Goal: Task Accomplishment & Management: Complete application form

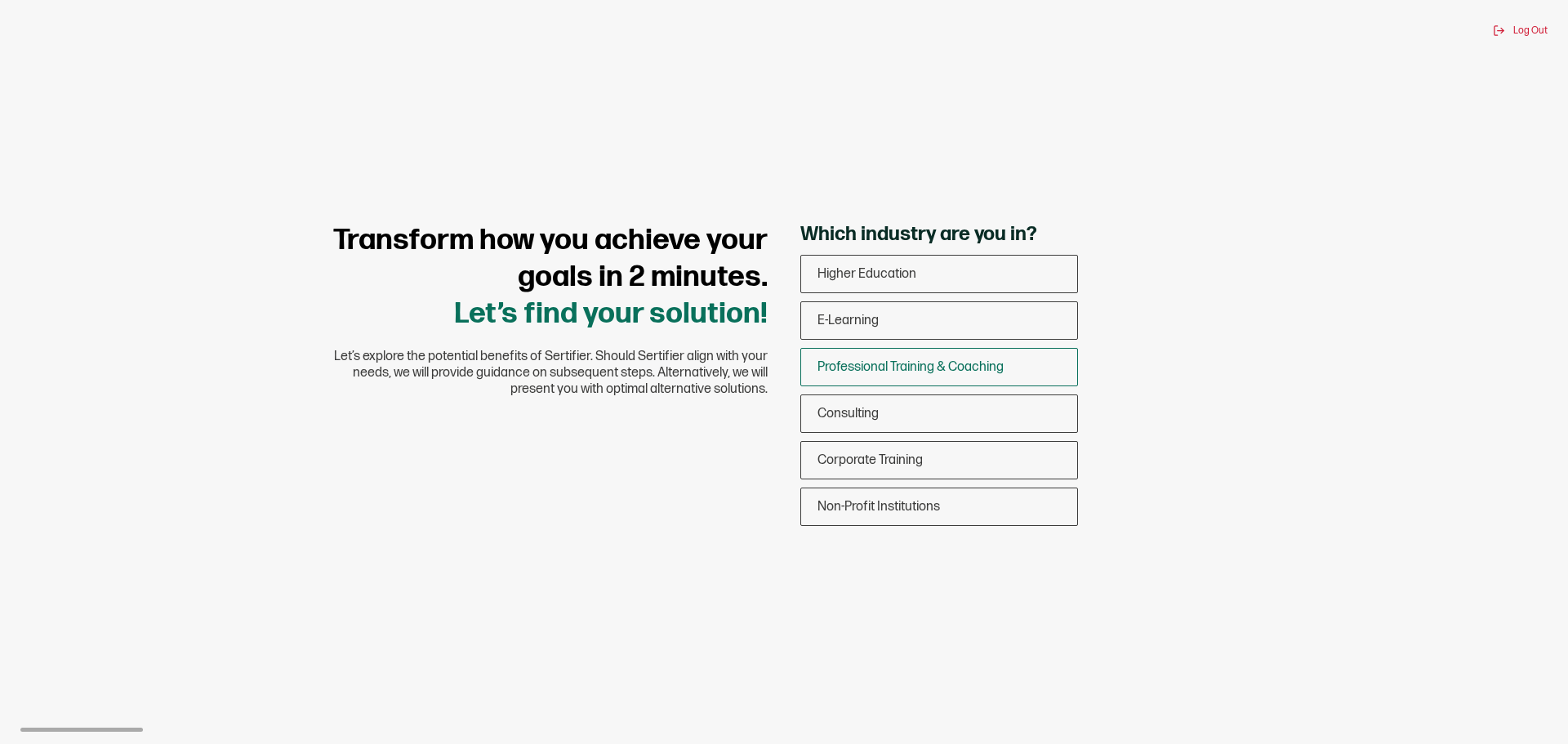
click at [962, 360] on span "Professional Training & Coaching" at bounding box center [910, 367] width 186 height 15
click at [0, 0] on input "Professional Training & Coaching" at bounding box center [0, 0] width 0 height 0
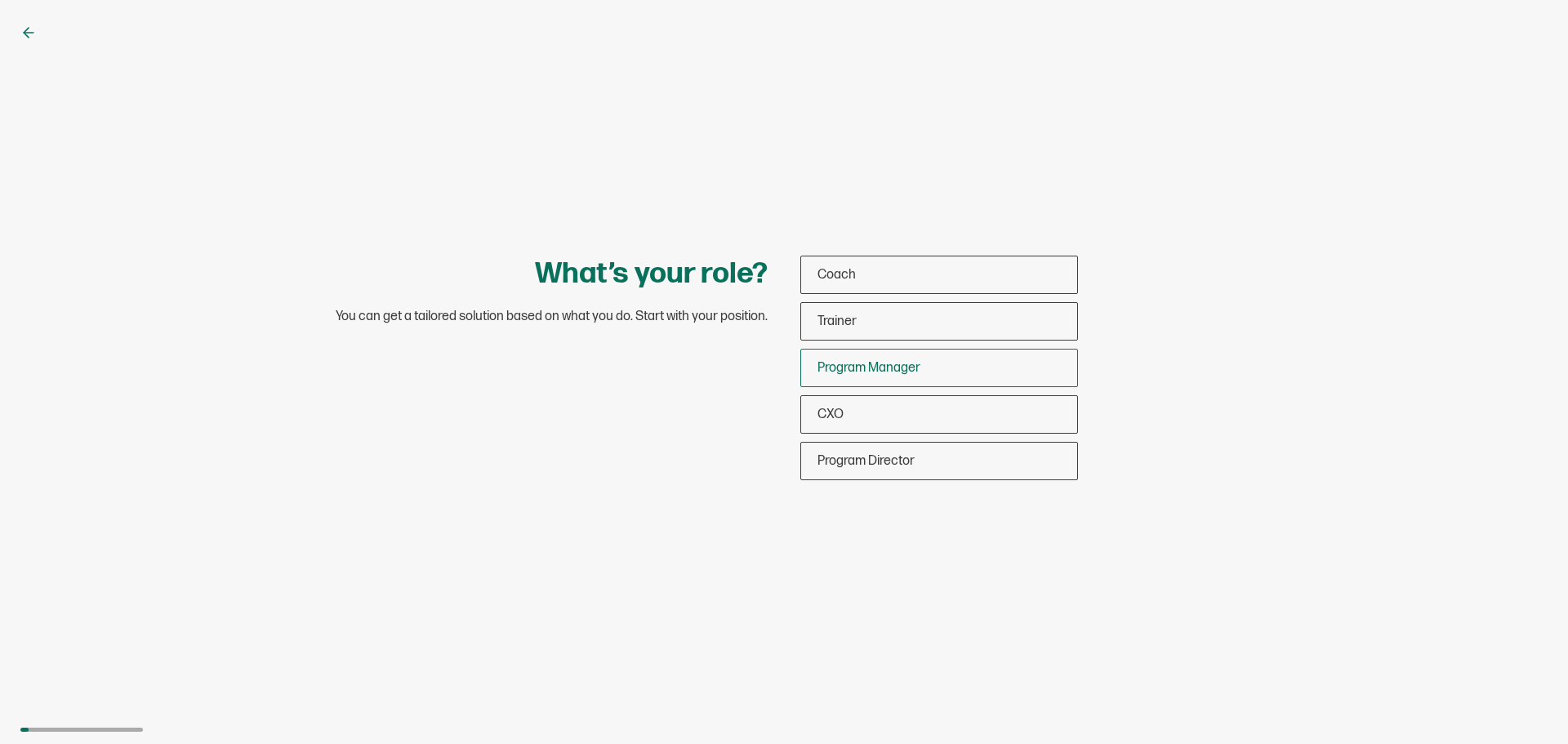
click at [864, 366] on span "Program Manager" at bounding box center [869, 367] width 103 height 15
click at [0, 0] on input "Program Manager" at bounding box center [0, 0] width 0 height 0
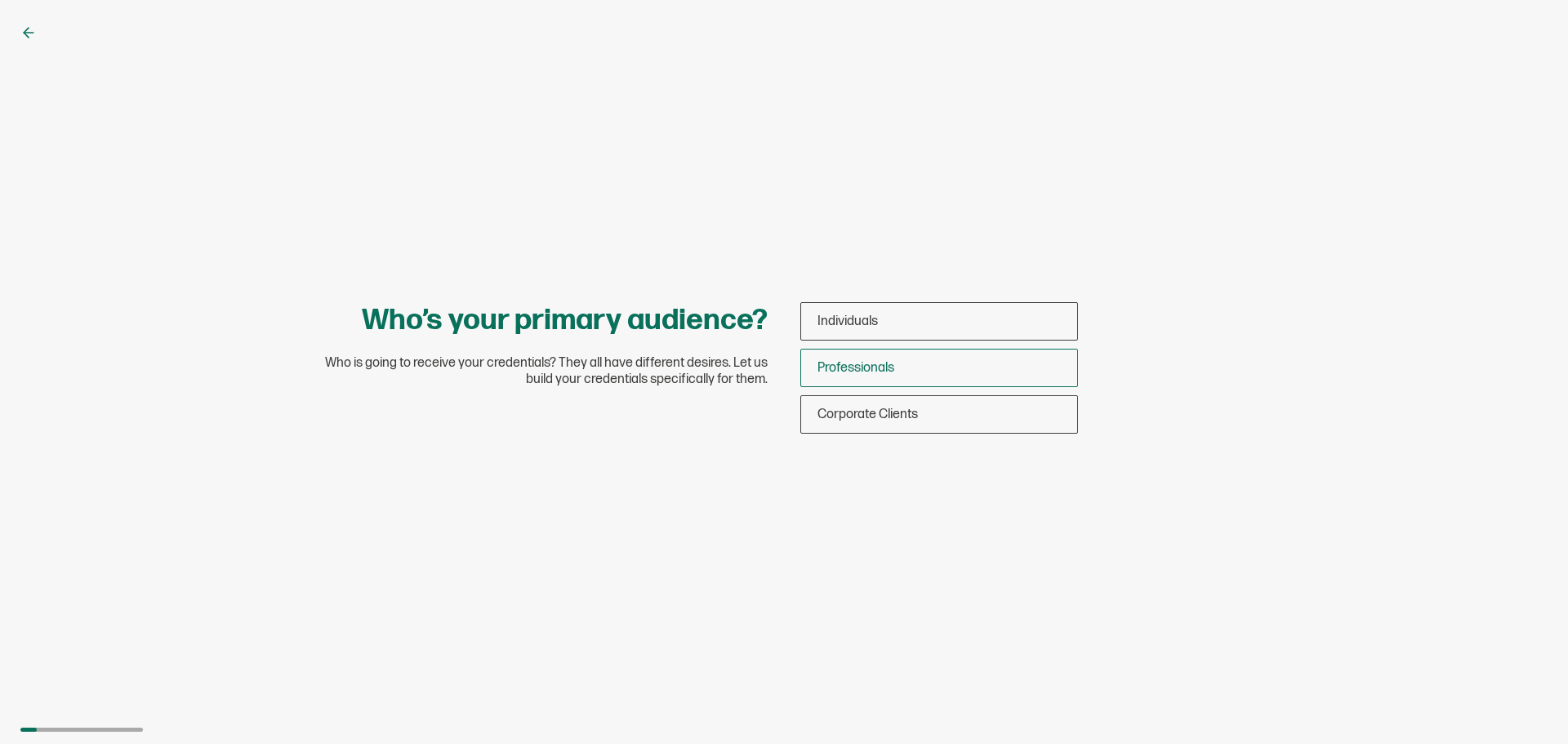
click at [868, 362] on span "Professionals" at bounding box center [855, 367] width 76 height 15
click at [0, 0] on input "Professionals" at bounding box center [0, 0] width 0 height 0
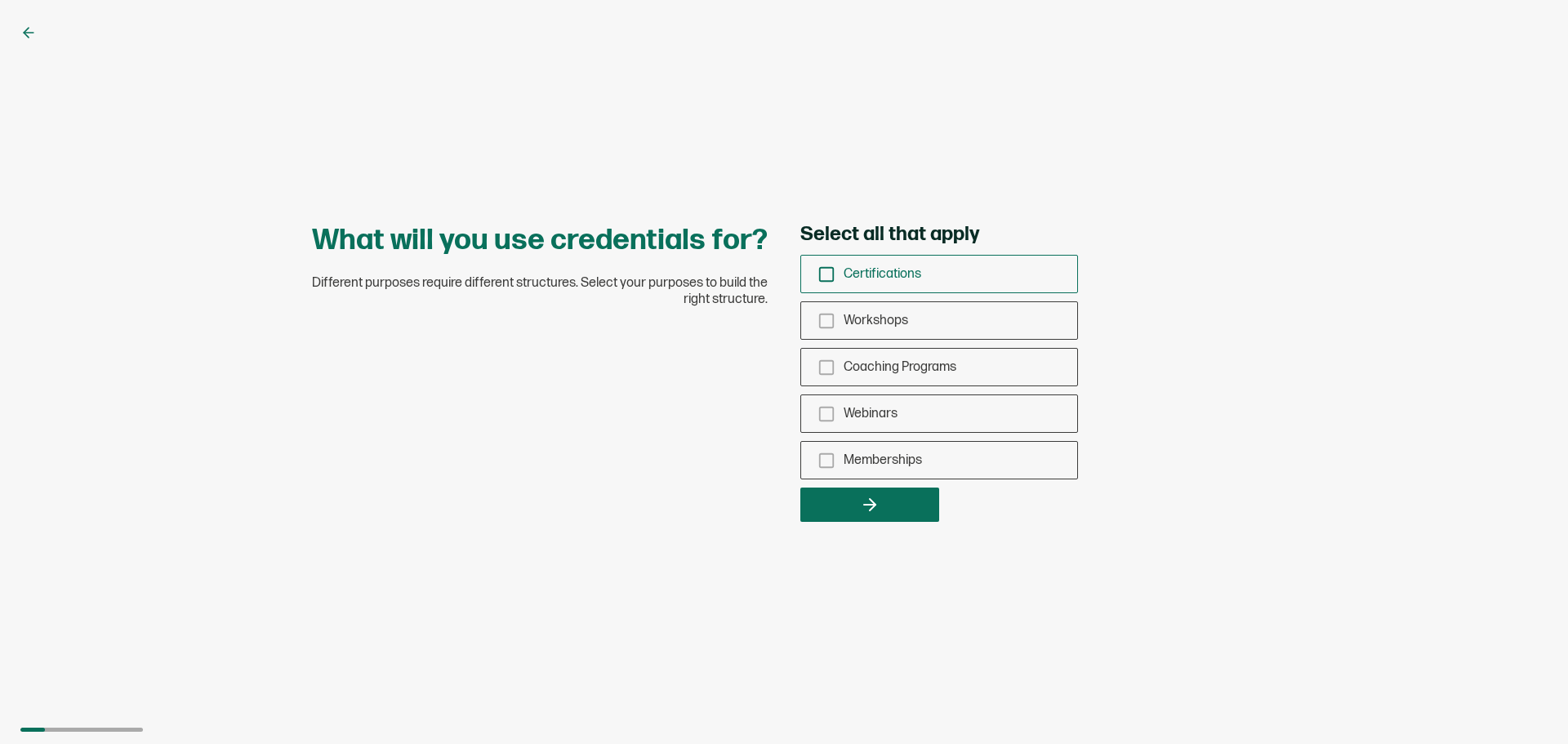
click at [913, 272] on span "Certifications" at bounding box center [883, 274] width 77 height 15
click at [0, 0] on input "Certifications" at bounding box center [0, 0] width 0 height 0
click at [852, 330] on div "Workshops" at bounding box center [939, 320] width 276 height 39
click at [0, 0] on input "Workshops" at bounding box center [0, 0] width 0 height 0
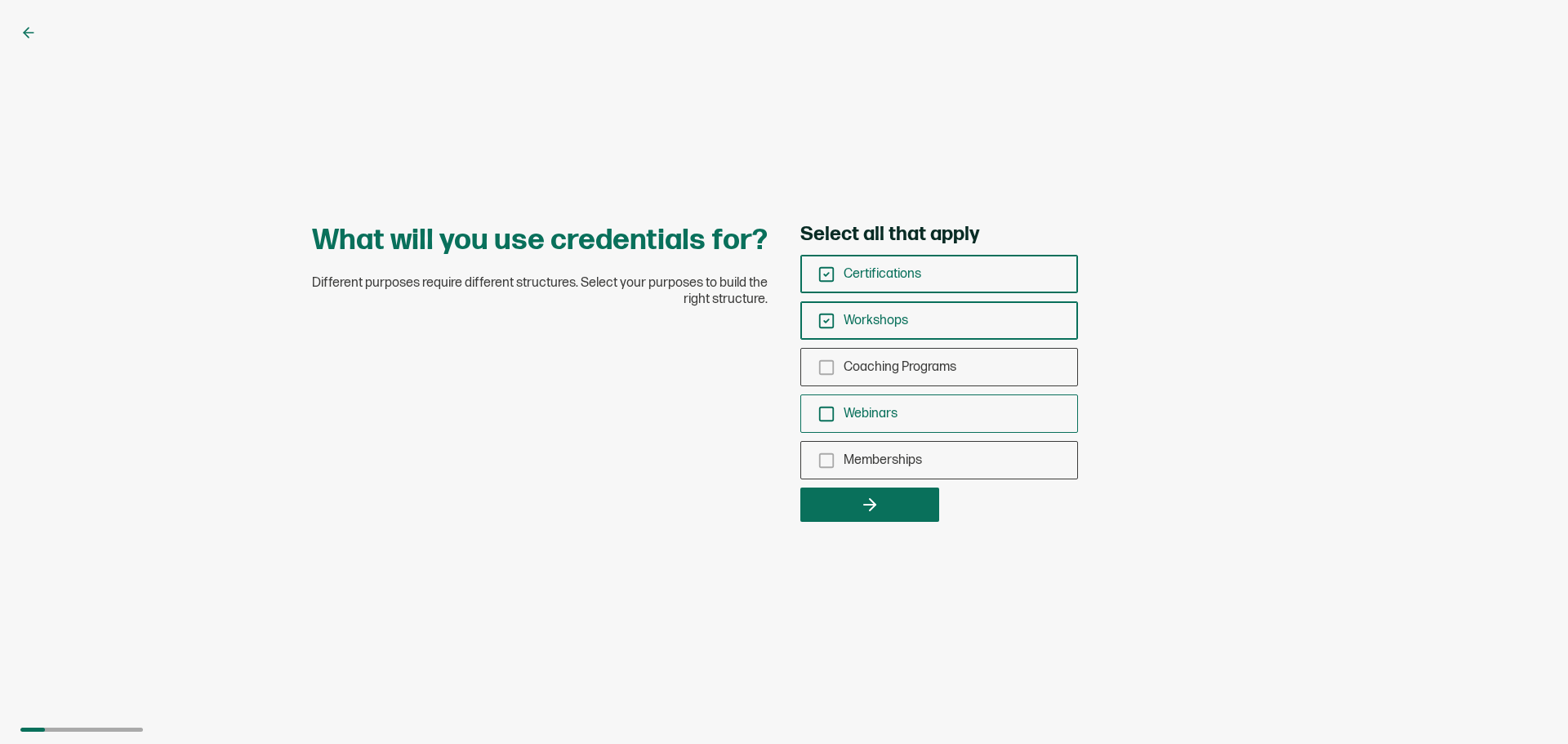
click at [892, 419] on span "Webinars" at bounding box center [871, 414] width 54 height 15
click at [0, 0] on input "Webinars" at bounding box center [0, 0] width 0 height 0
click at [887, 453] on span "Memberships" at bounding box center [883, 460] width 78 height 15
click at [0, 0] on input "Memberships" at bounding box center [0, 0] width 0 height 0
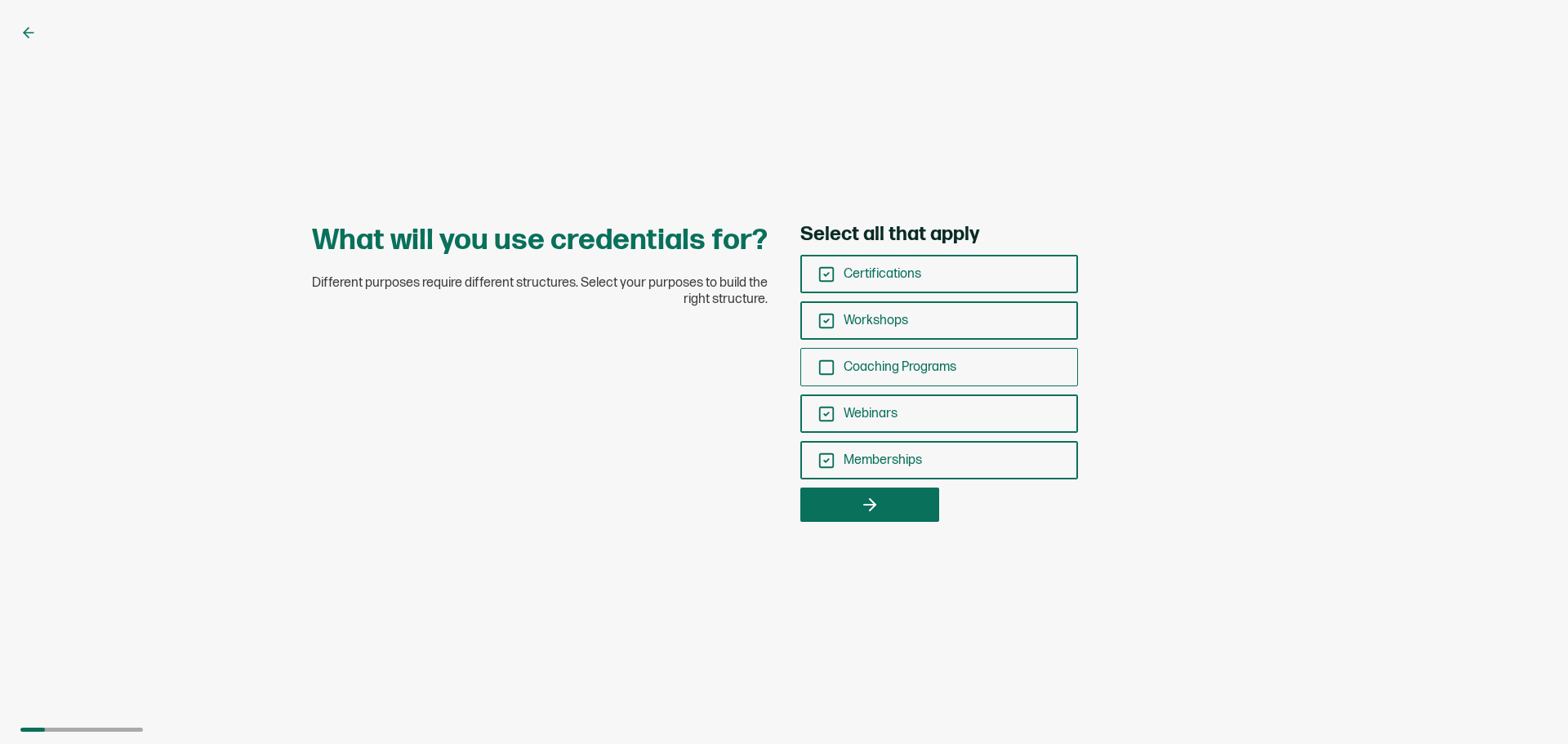
click at [895, 355] on div "Coaching Programs" at bounding box center [939, 366] width 276 height 39
click at [0, 0] on input "Coaching Programs" at bounding box center [0, 0] width 0 height 0
click at [877, 500] on icon "button" at bounding box center [870, 504] width 20 height 20
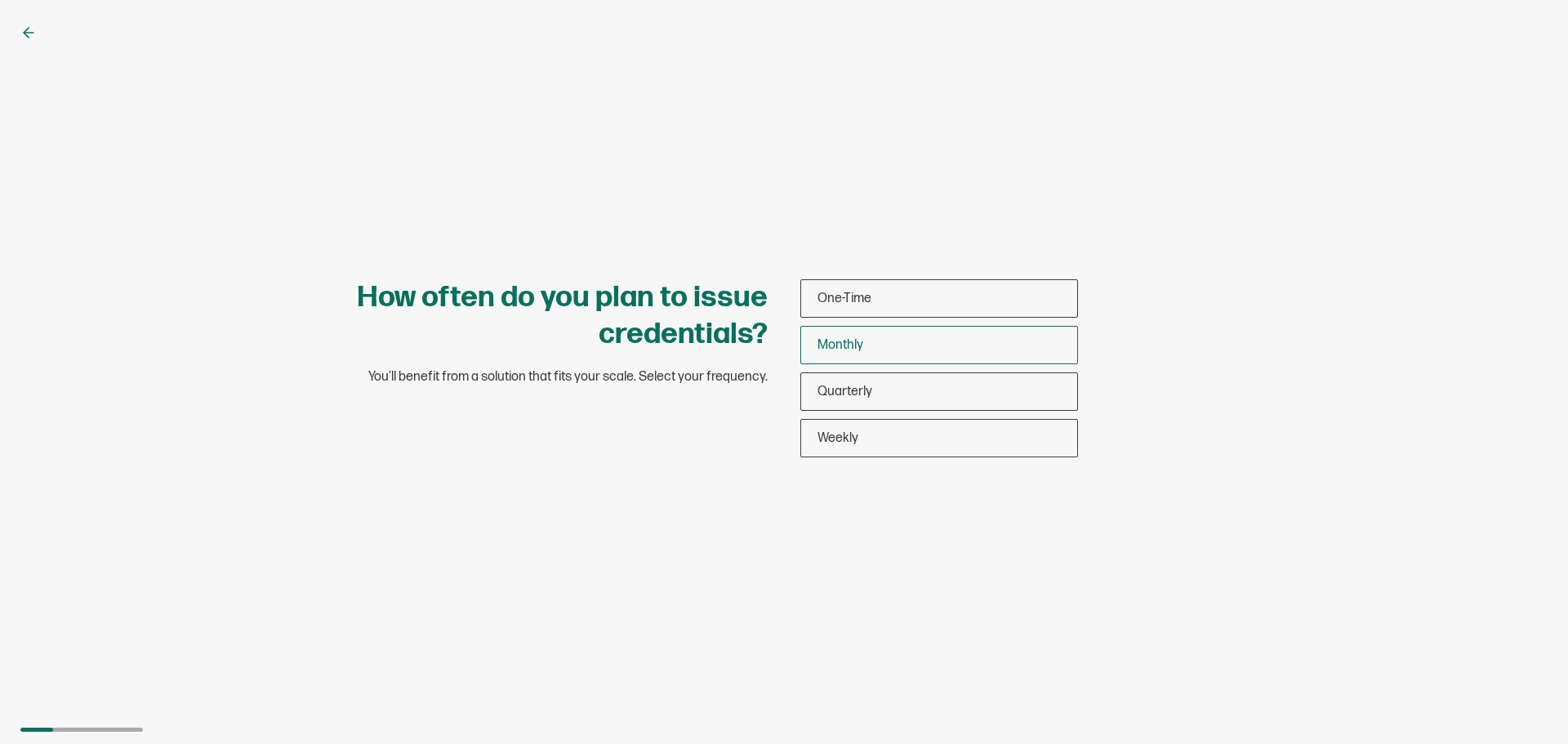
click at [849, 338] on span "Monthly" at bounding box center [840, 345] width 46 height 15
click at [0, 0] on input "Monthly" at bounding box center [0, 0] width 0 height 0
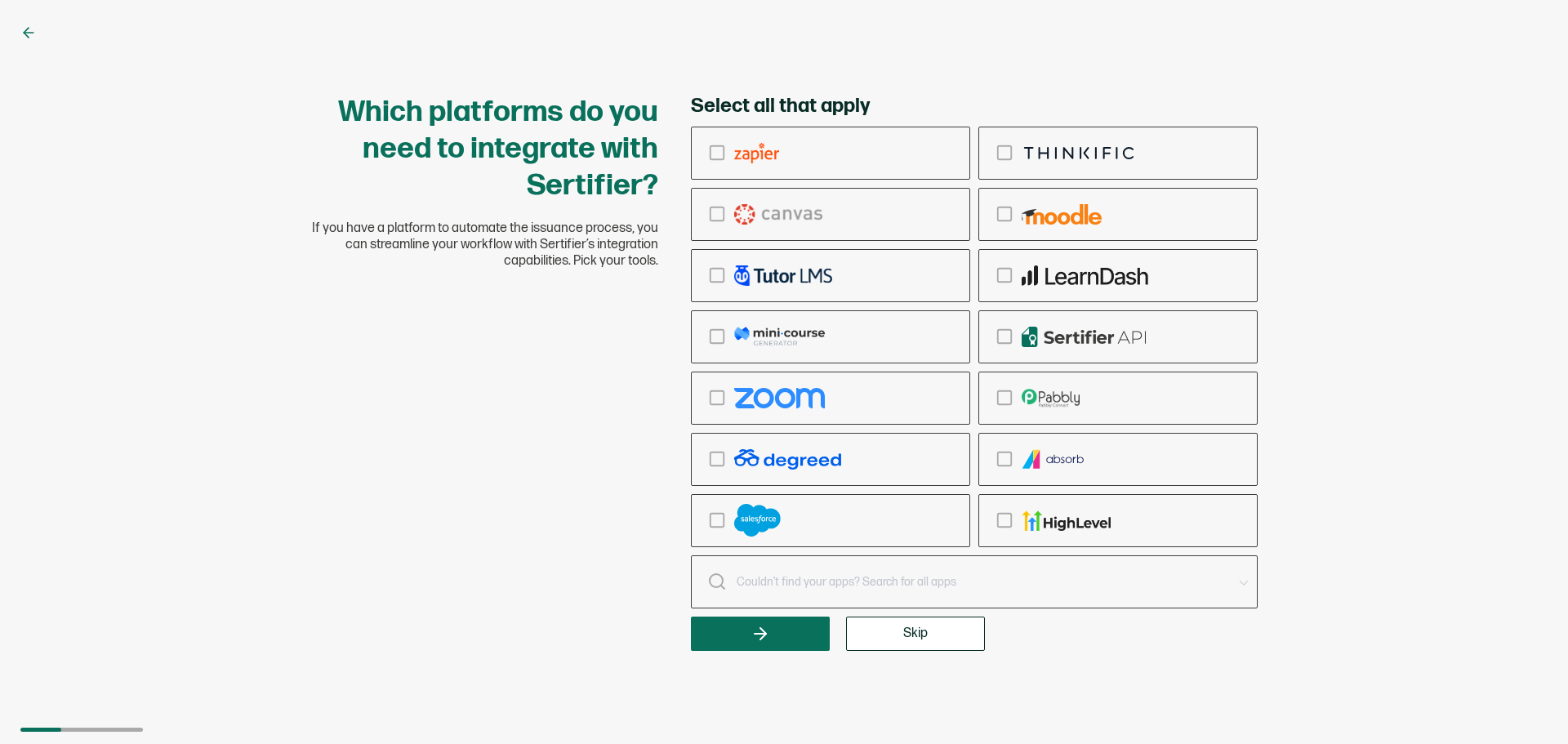
click at [911, 638] on span "Skip" at bounding box center [915, 632] width 25 height 13
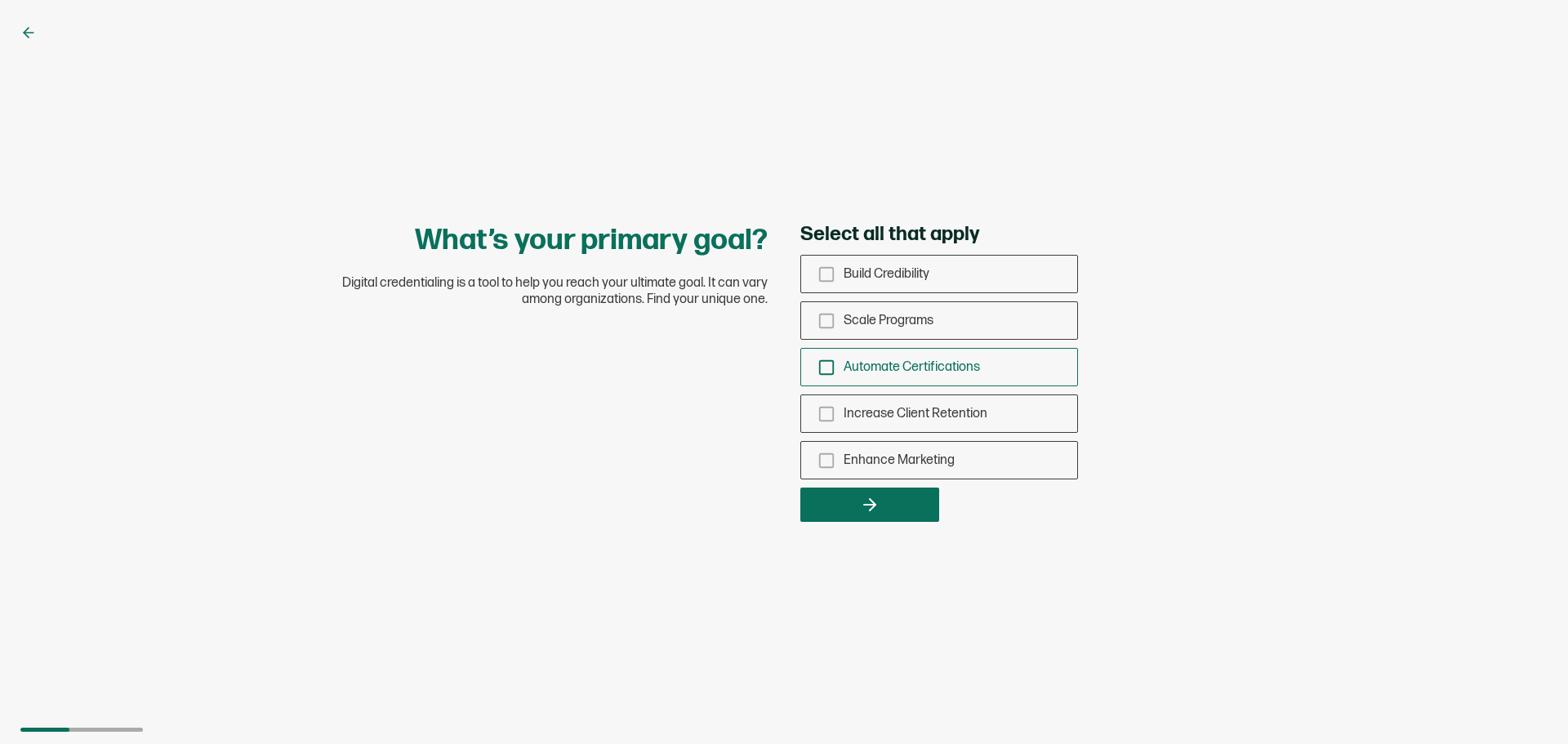
click at [969, 360] on span "Automate Certifications" at bounding box center [912, 367] width 137 height 15
click at [0, 0] on input "Automate Certifications" at bounding box center [0, 0] width 0 height 0
click at [891, 510] on button "button" at bounding box center [870, 505] width 139 height 34
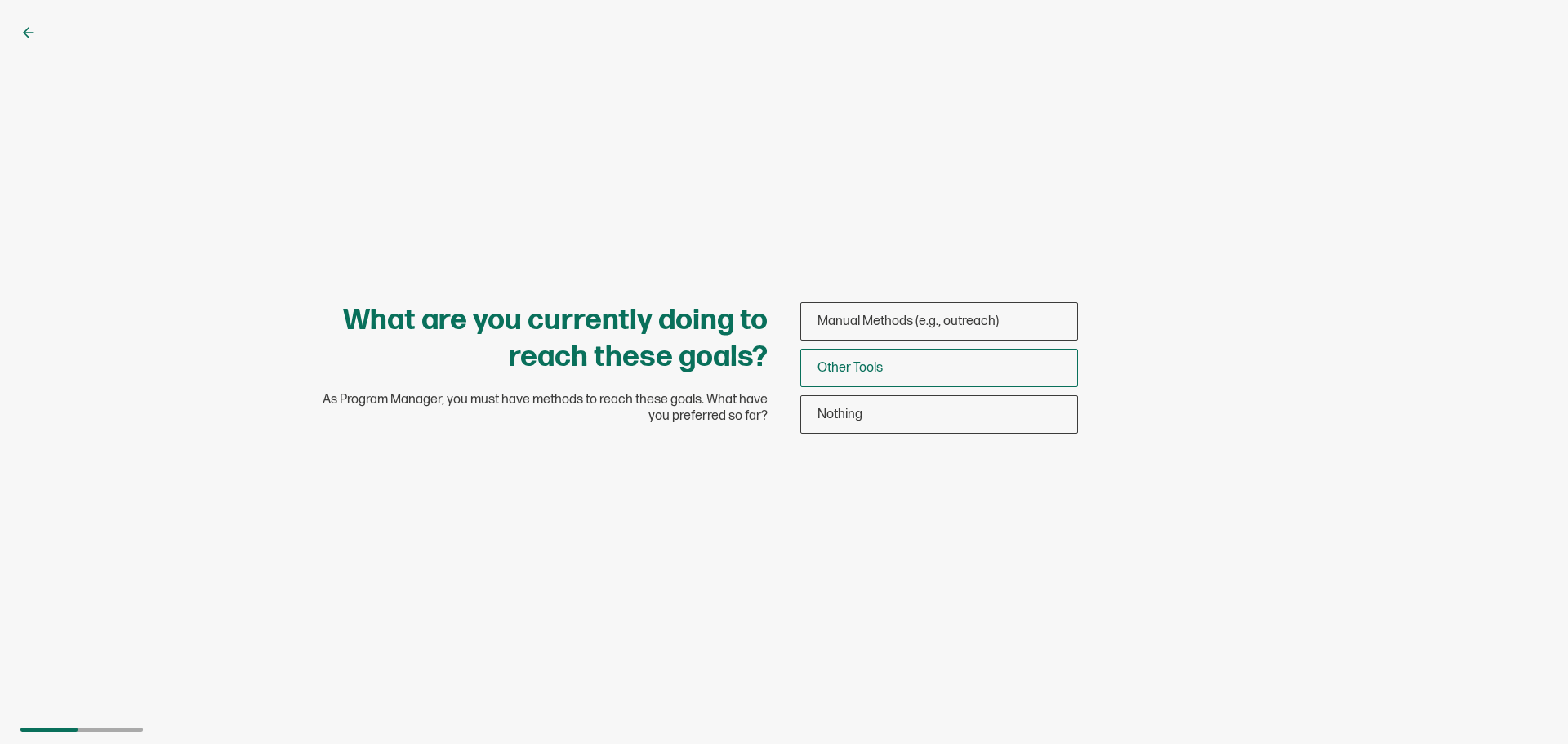
click at [868, 372] on span "Other Tools" at bounding box center [850, 367] width 65 height 15
click at [0, 0] on input "Other Tools" at bounding box center [0, 0] width 0 height 0
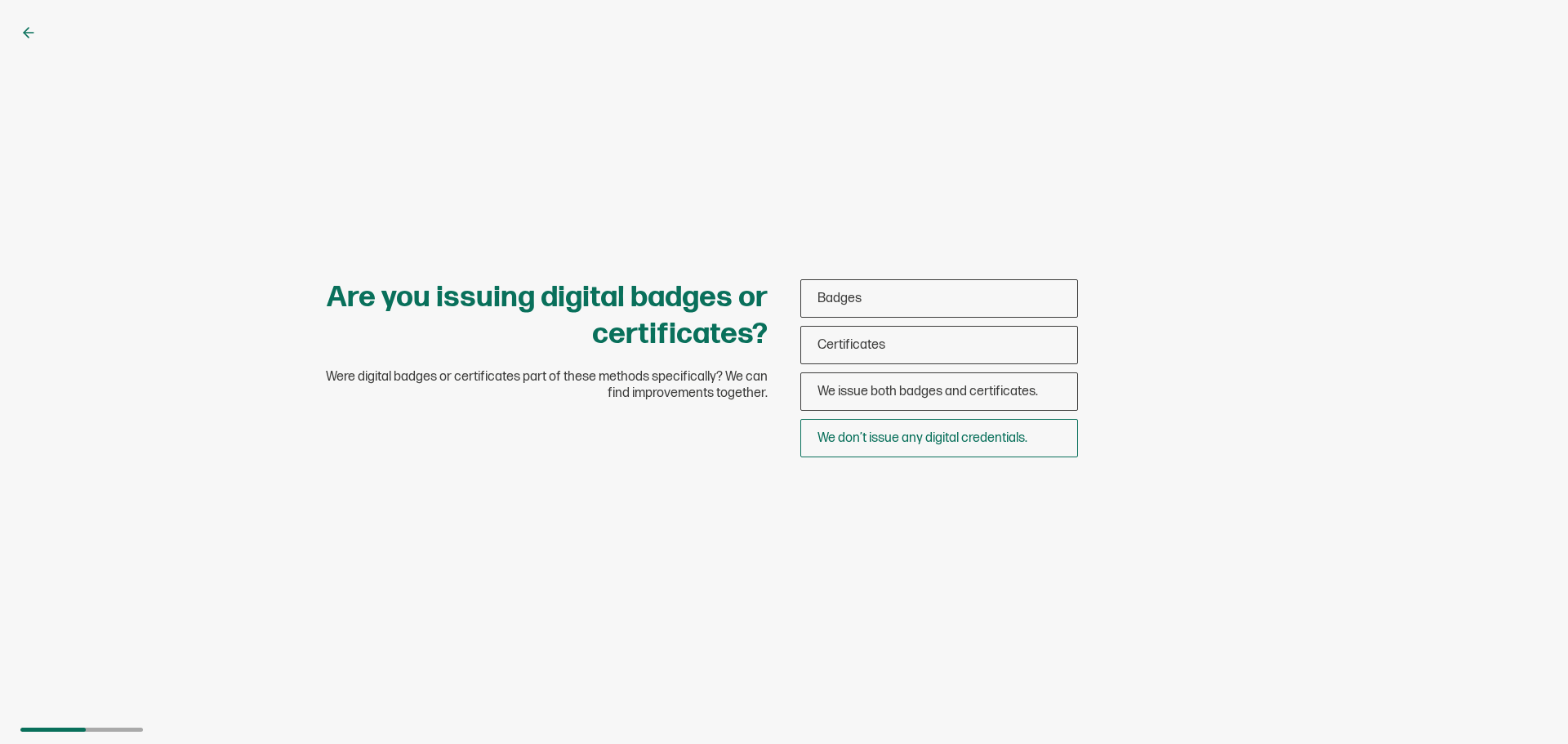
click at [949, 443] on span "We don’t issue any digital credentials." at bounding box center [922, 438] width 210 height 15
click at [0, 0] on input "We don’t issue any digital credentials." at bounding box center [0, 0] width 0 height 0
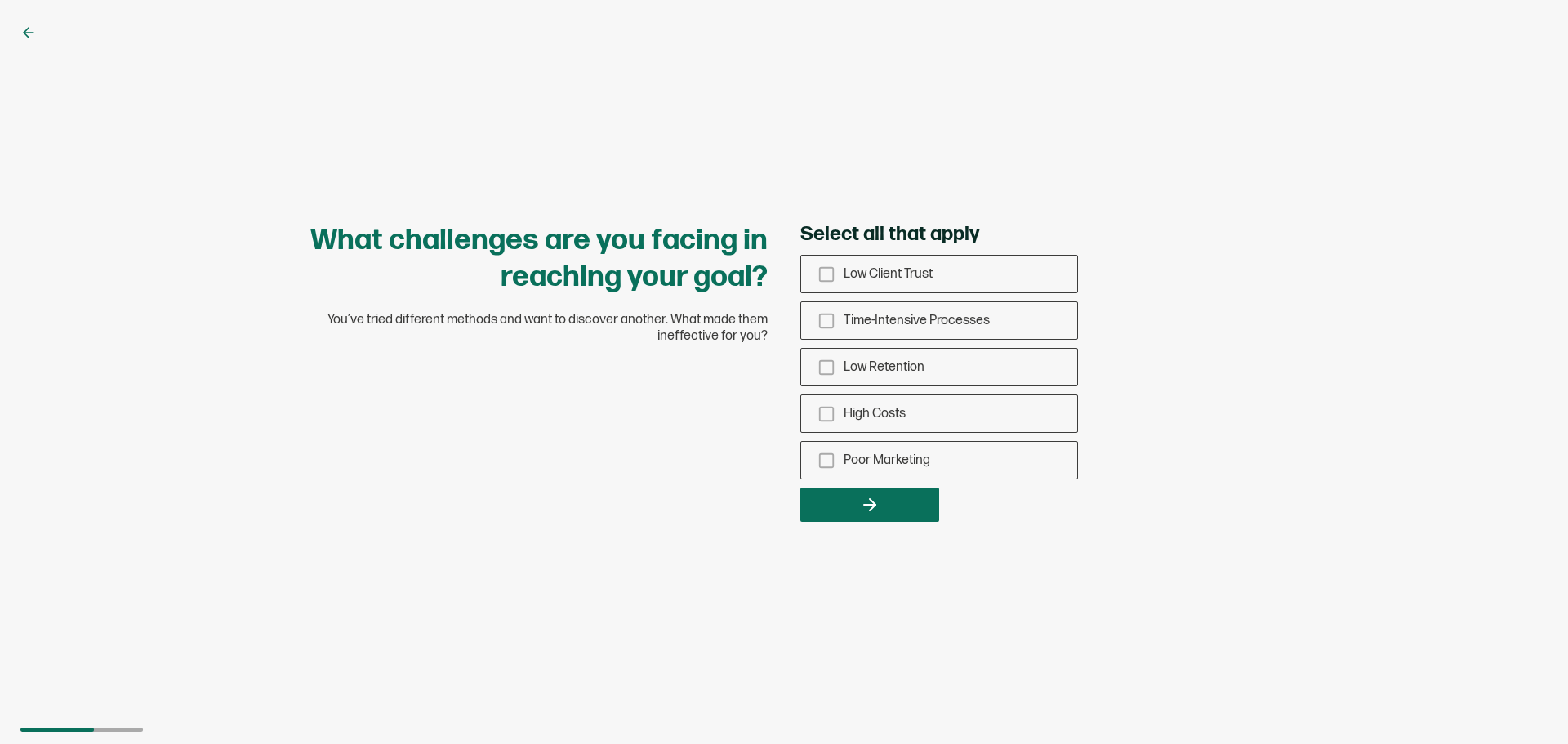
click at [896, 343] on div "Low Client Trust Time-Intensive Processes Low Retention High Costs Poor Marketi…" at bounding box center [939, 367] width 277 height 225
click at [892, 377] on div "Low Retention" at bounding box center [939, 366] width 276 height 39
click at [0, 0] on input "Low Retention" at bounding box center [0, 0] width 0 height 0
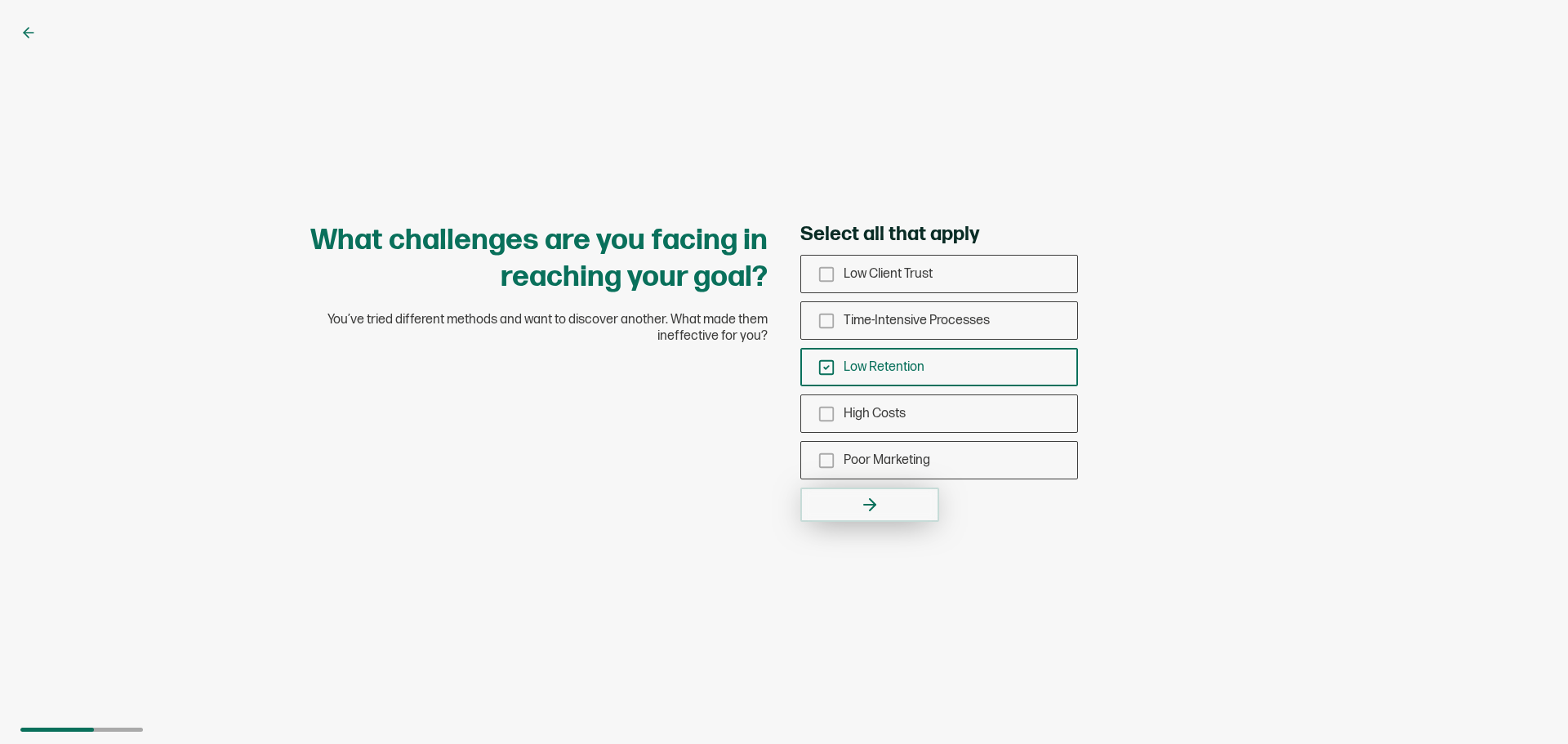
click at [887, 499] on button "button" at bounding box center [870, 505] width 139 height 34
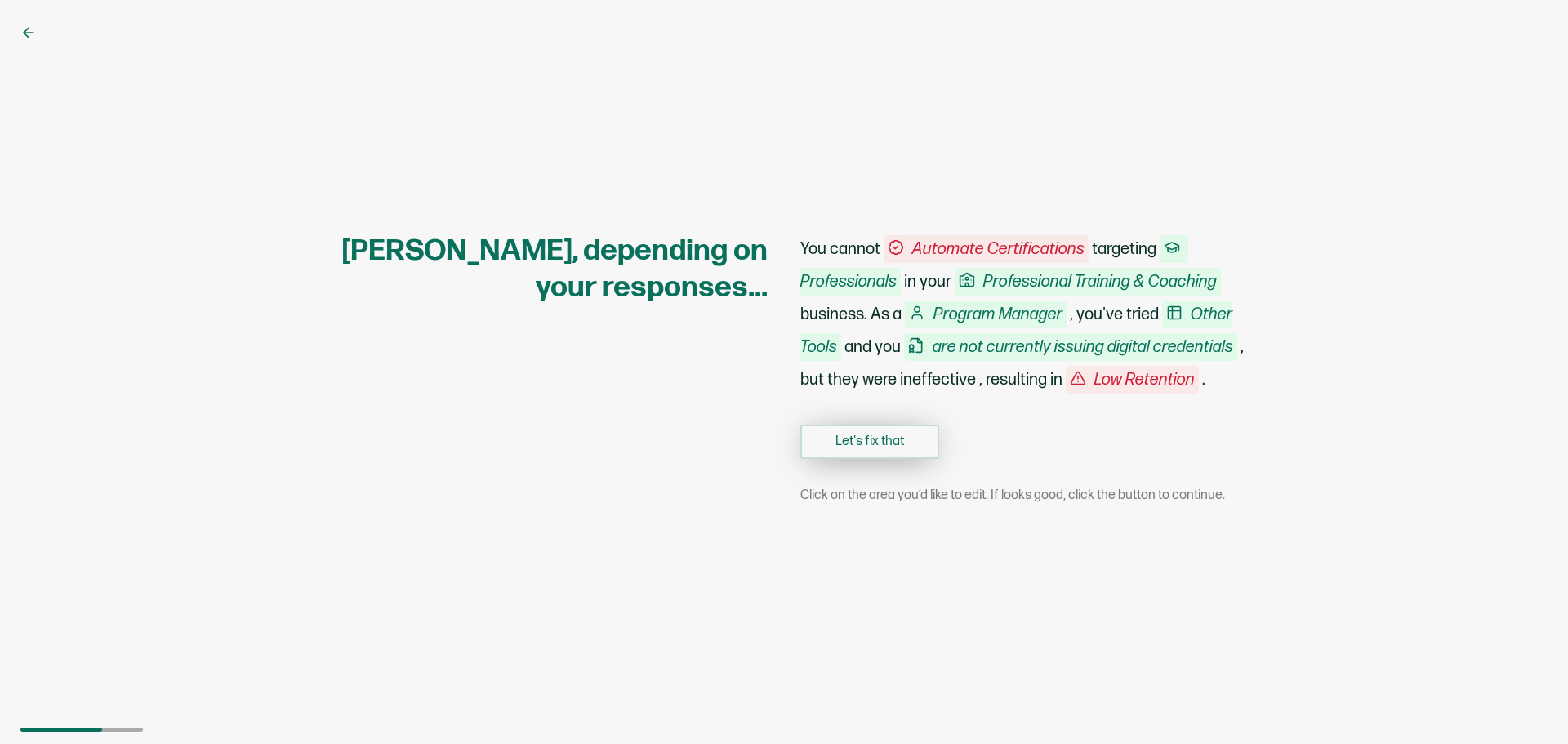
click at [875, 452] on button "Let's fix that" at bounding box center [870, 442] width 139 height 34
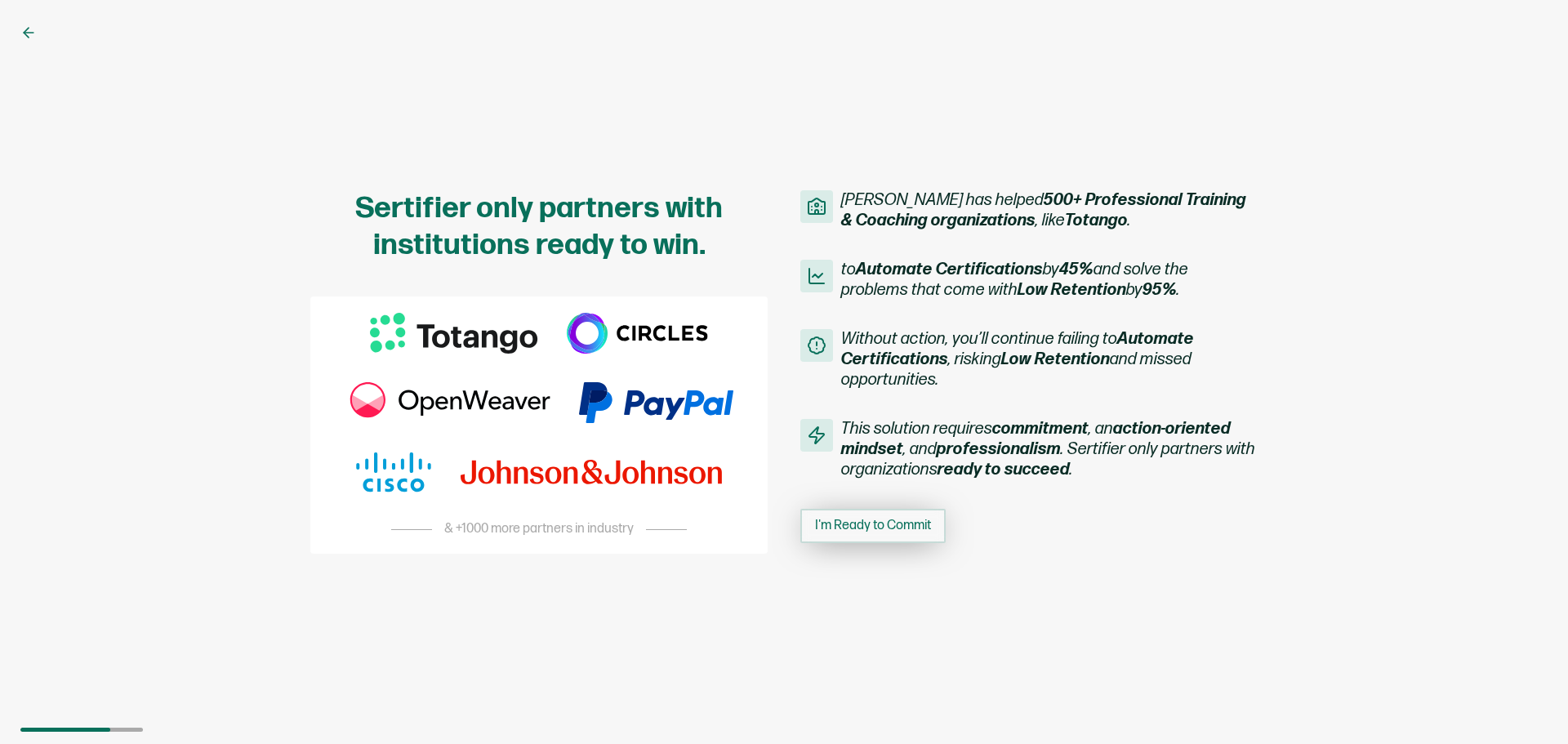
click at [884, 526] on span "I'm Ready to Commit" at bounding box center [872, 525] width 116 height 13
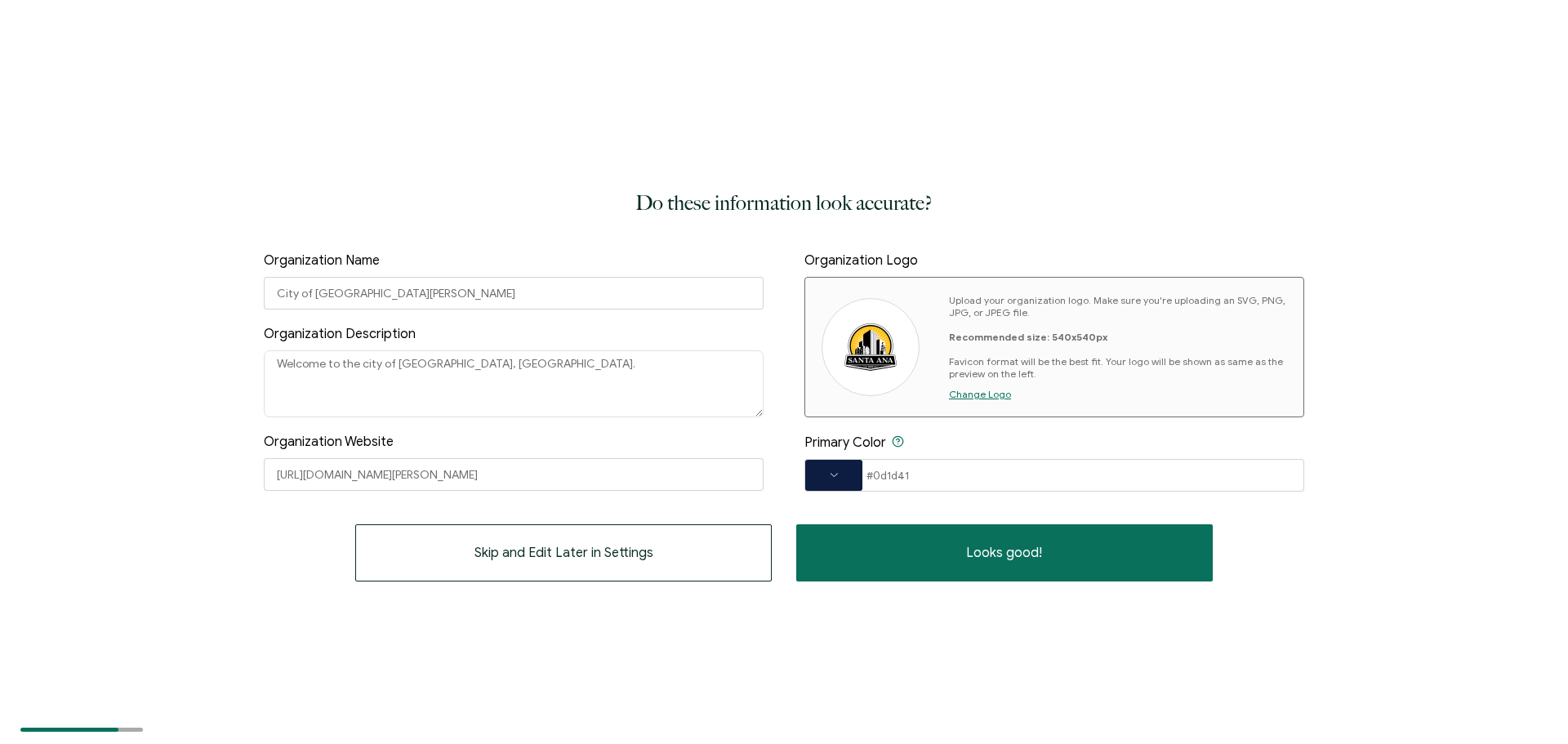
click at [835, 470] on span at bounding box center [834, 475] width 58 height 9
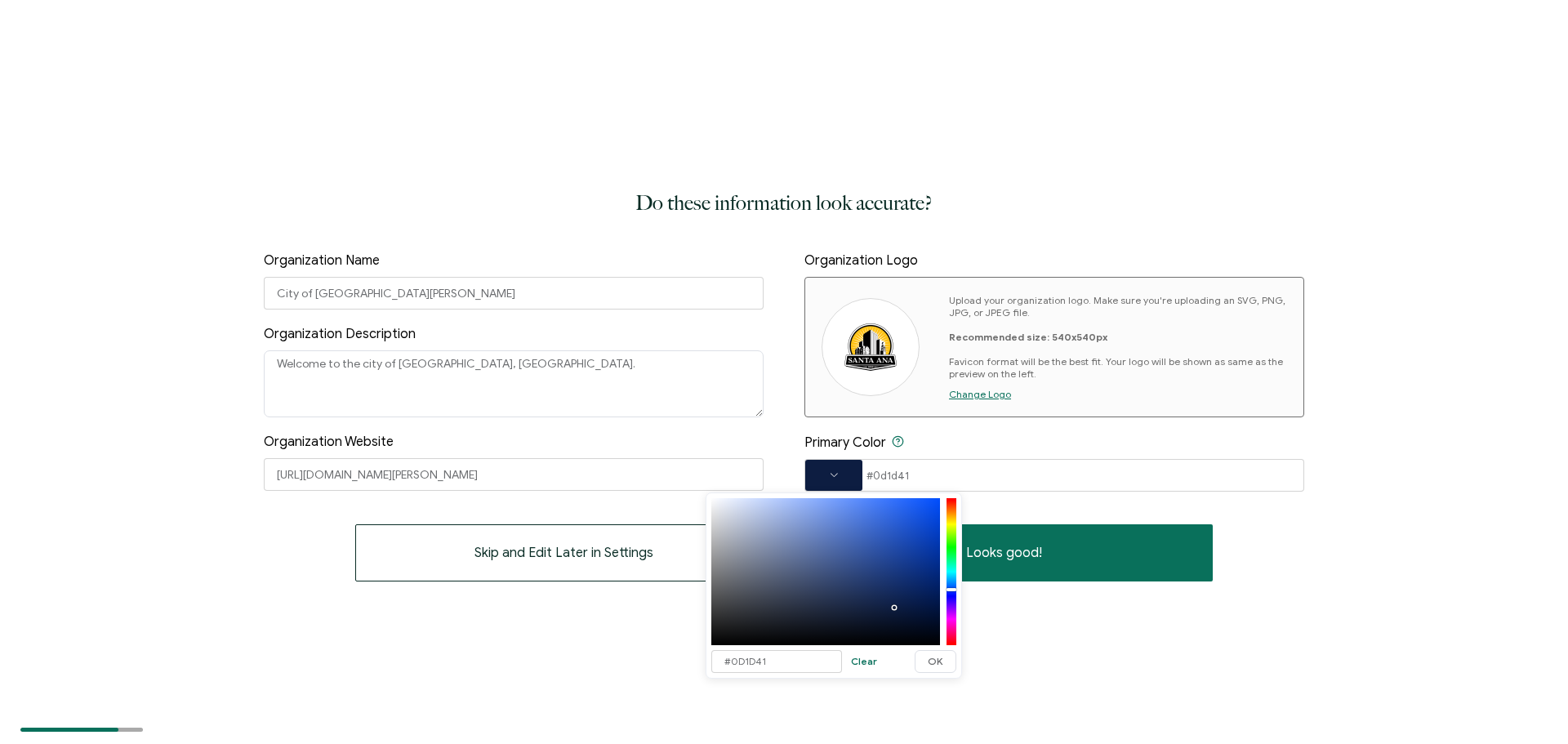
click at [835, 470] on span at bounding box center [834, 475] width 58 height 9
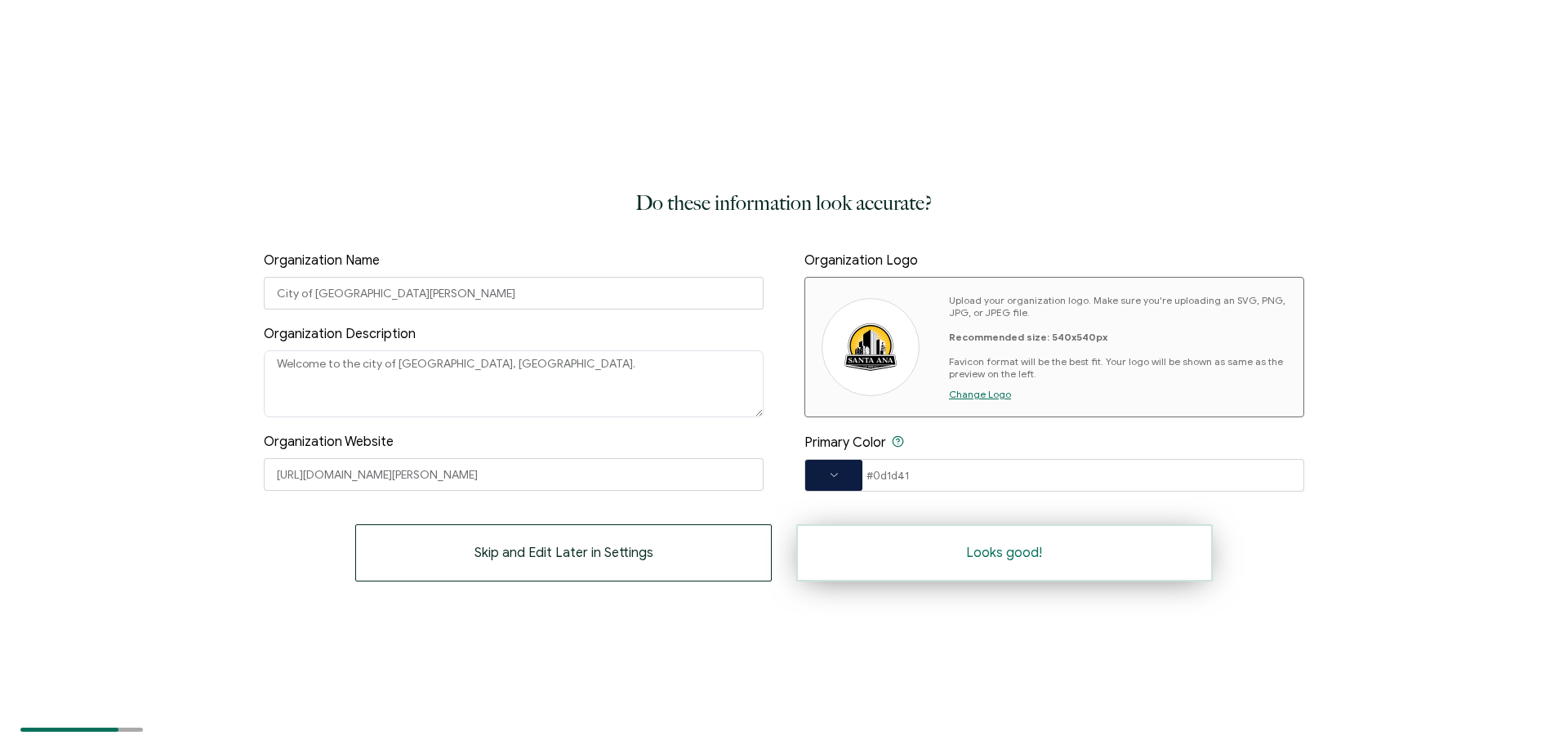
click at [962, 551] on button "Looks good!" at bounding box center [1004, 553] width 416 height 57
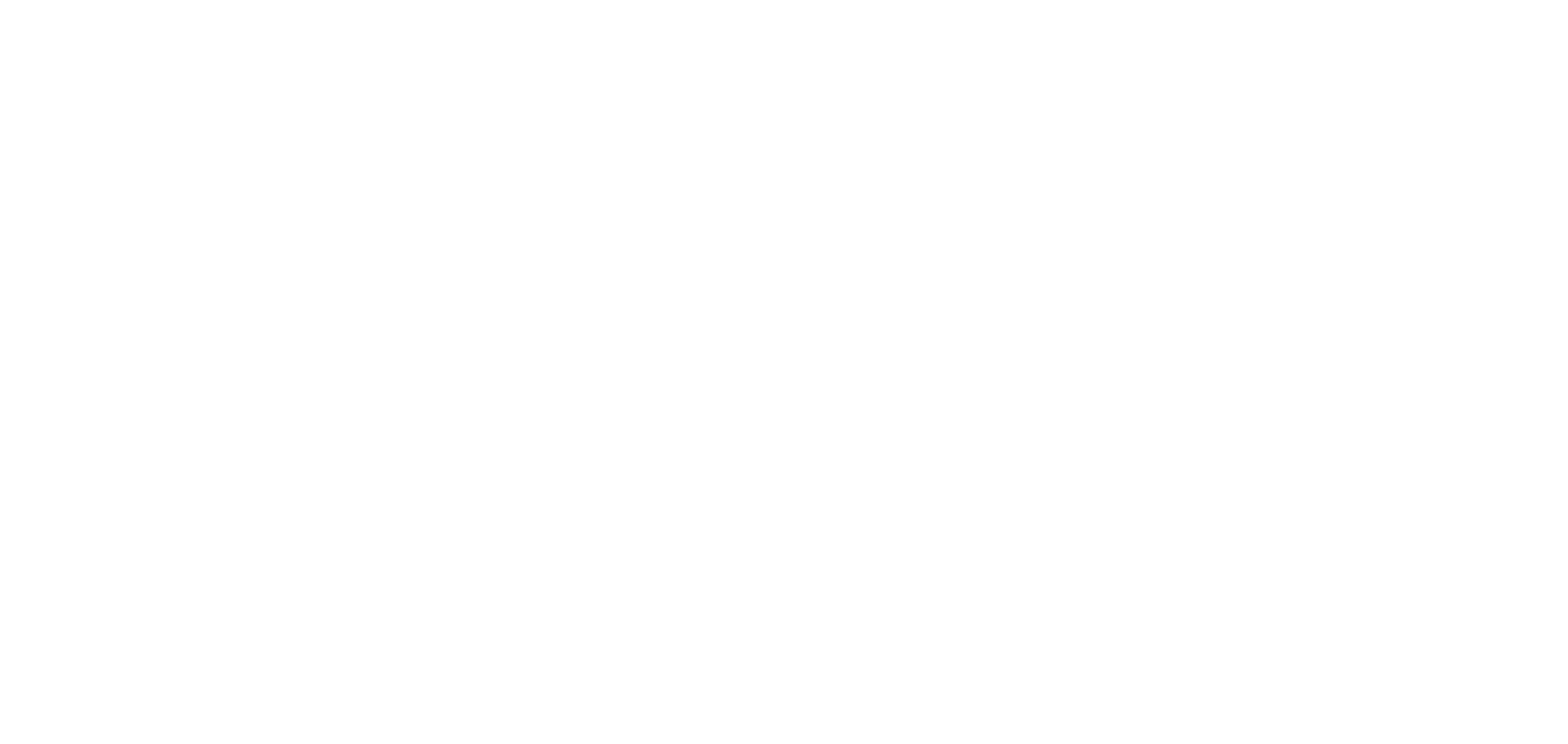
click at [1021, 572] on div at bounding box center [784, 372] width 1568 height 744
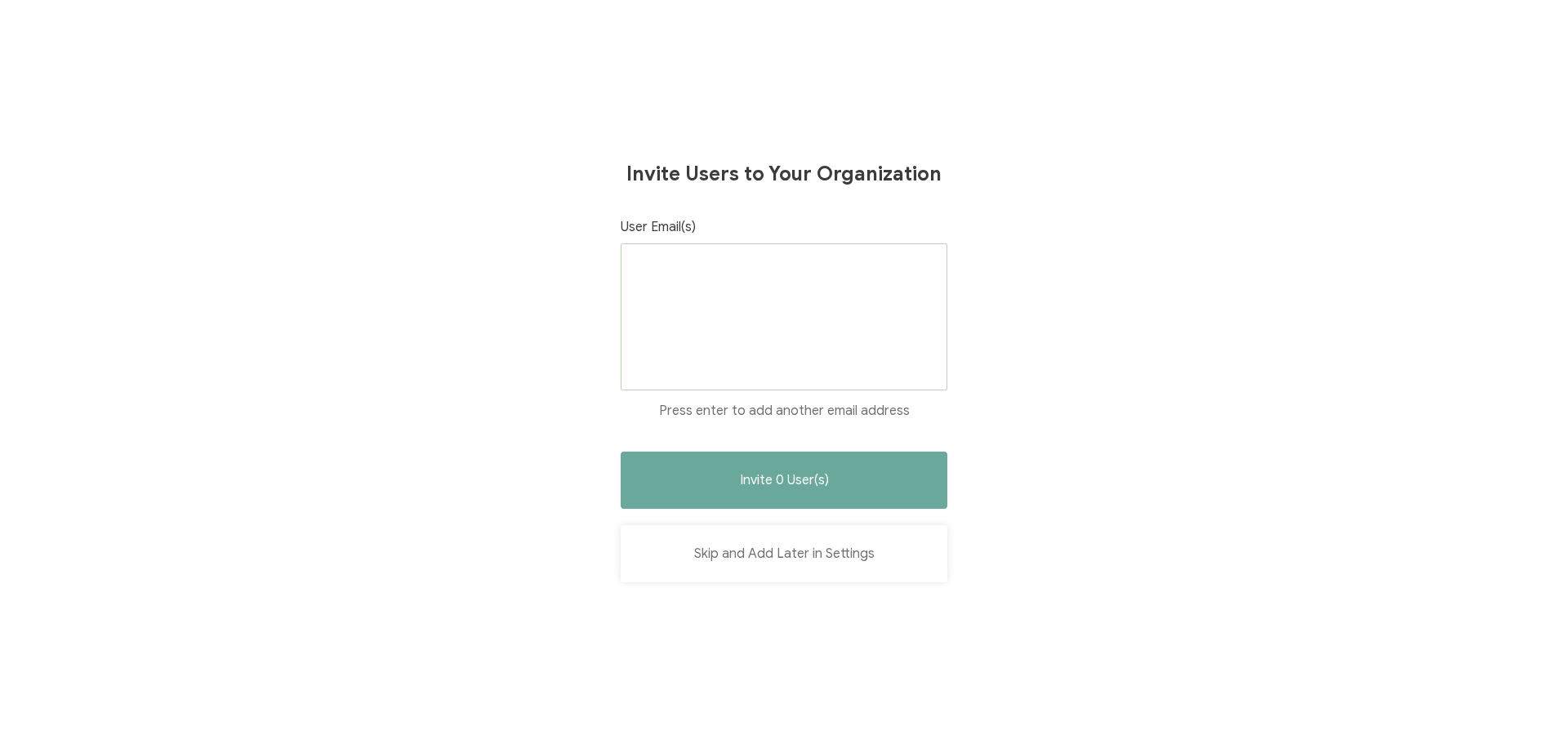
click at [793, 554] on button "Skip and Add Later in Settings" at bounding box center [784, 553] width 326 height 57
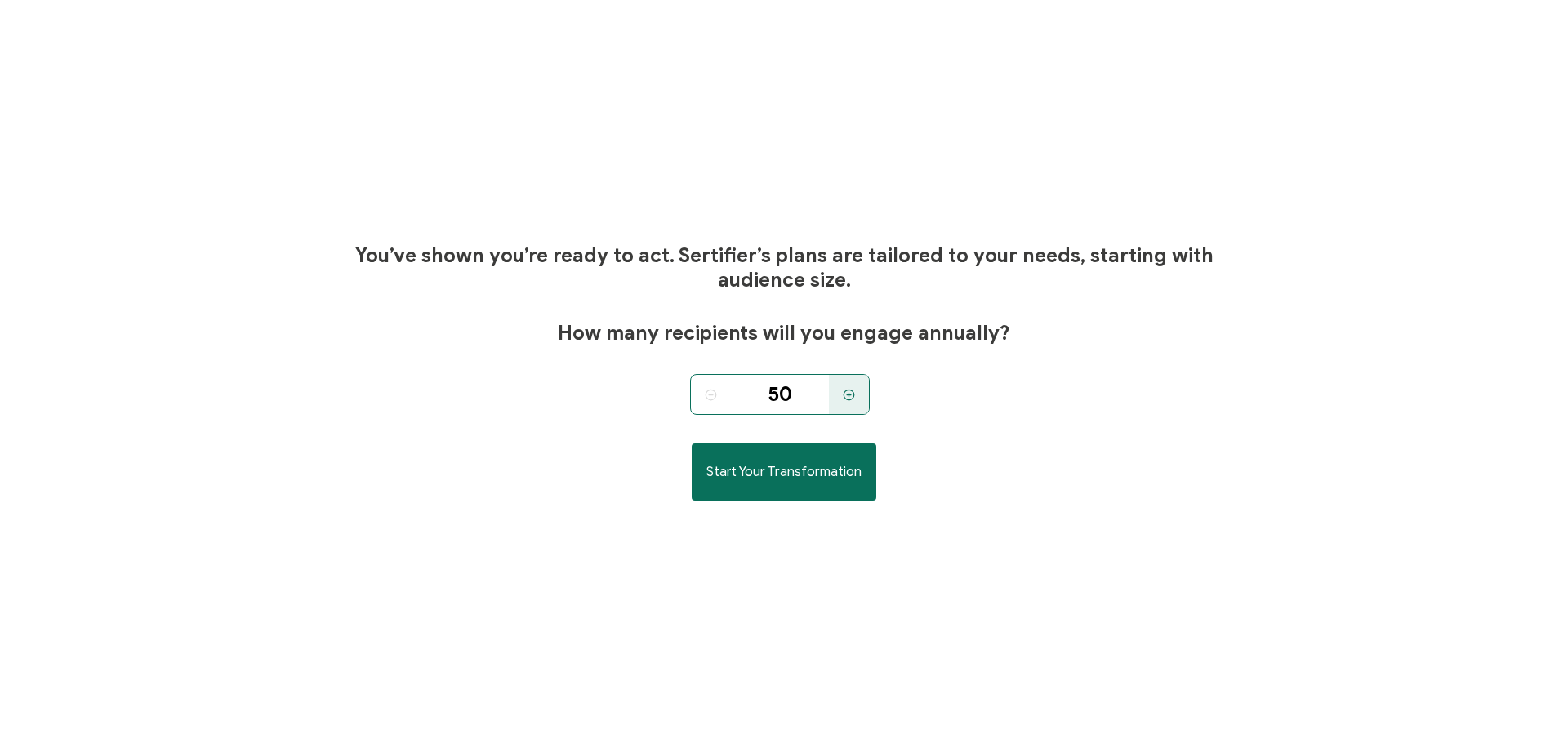
click at [713, 392] on icon at bounding box center [711, 395] width 12 height 12
click at [799, 485] on button "Start Your Transformation" at bounding box center [784, 471] width 185 height 57
